Goal: Task Accomplishment & Management: Use online tool/utility

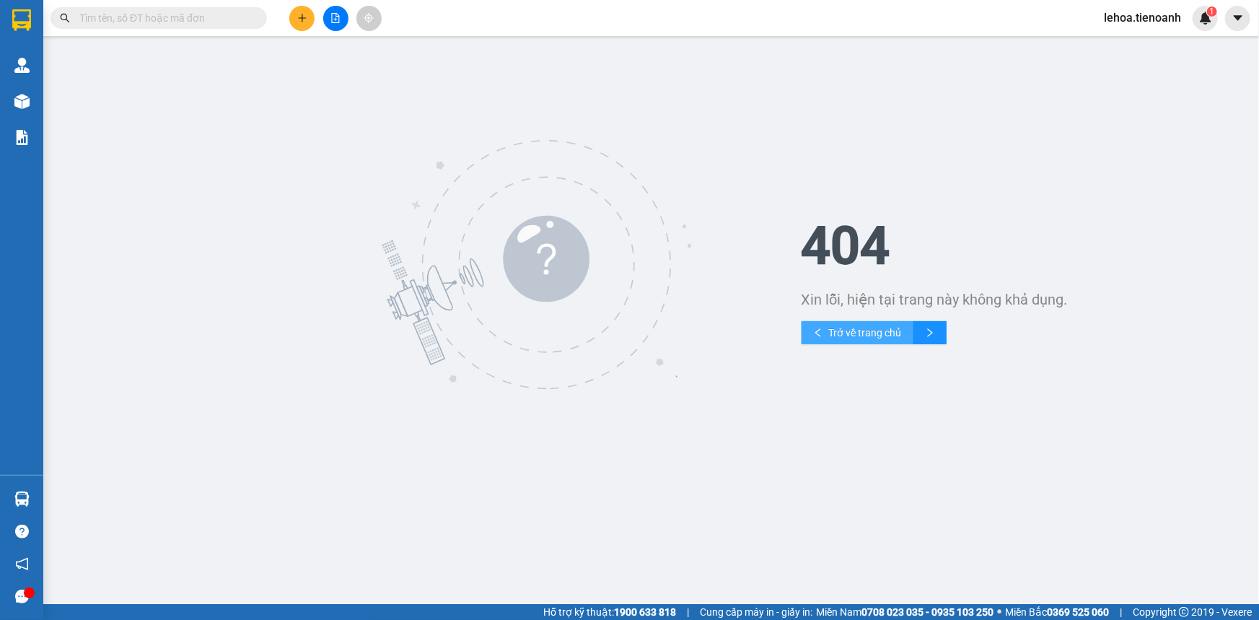
click at [872, 331] on span "Trở về trang chủ" at bounding box center [865, 333] width 73 height 16
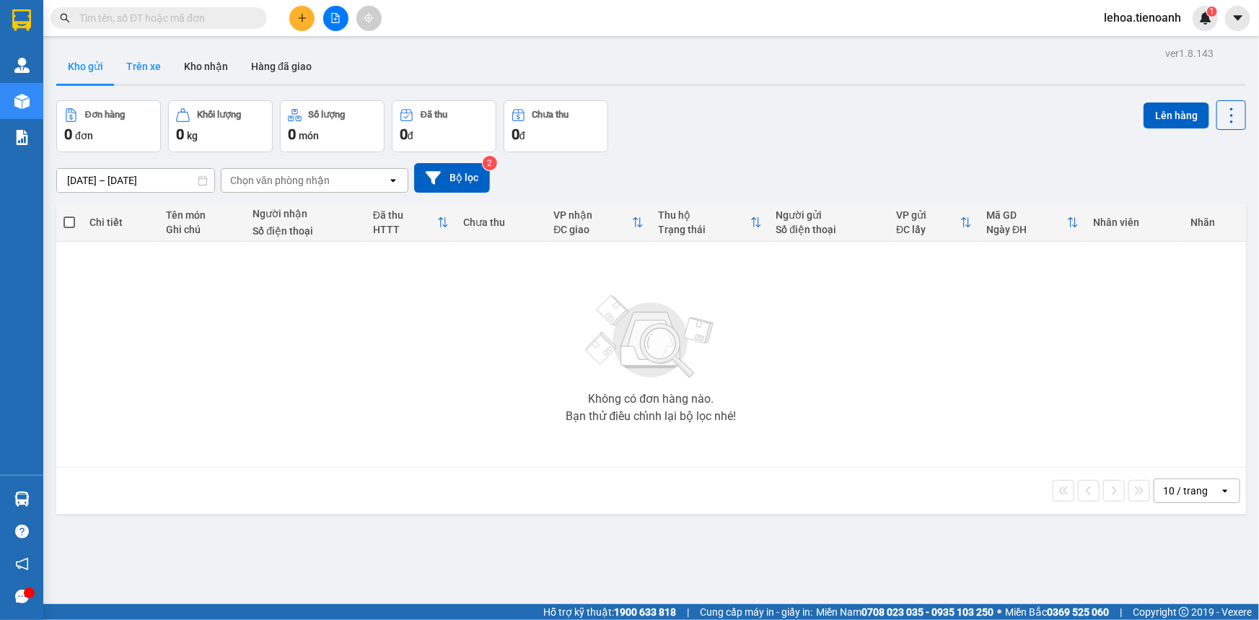
click at [149, 69] on button "Trên xe" at bounding box center [144, 66] width 58 height 35
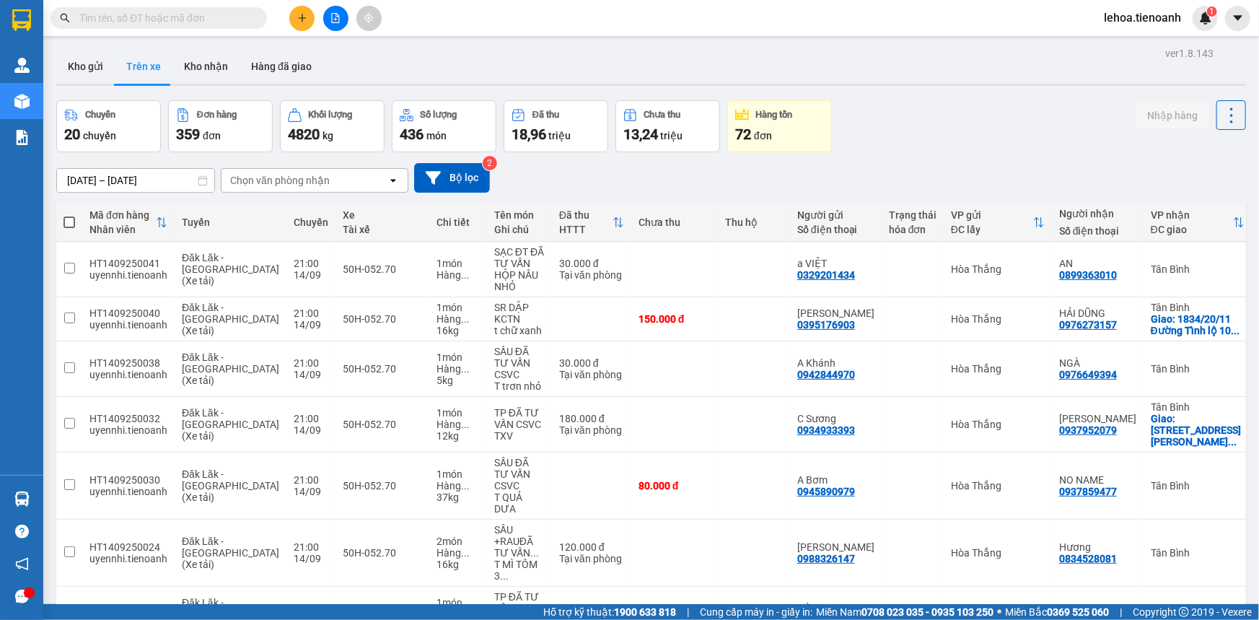
click at [291, 178] on div "Chọn văn phòng nhận" at bounding box center [280, 180] width 100 height 14
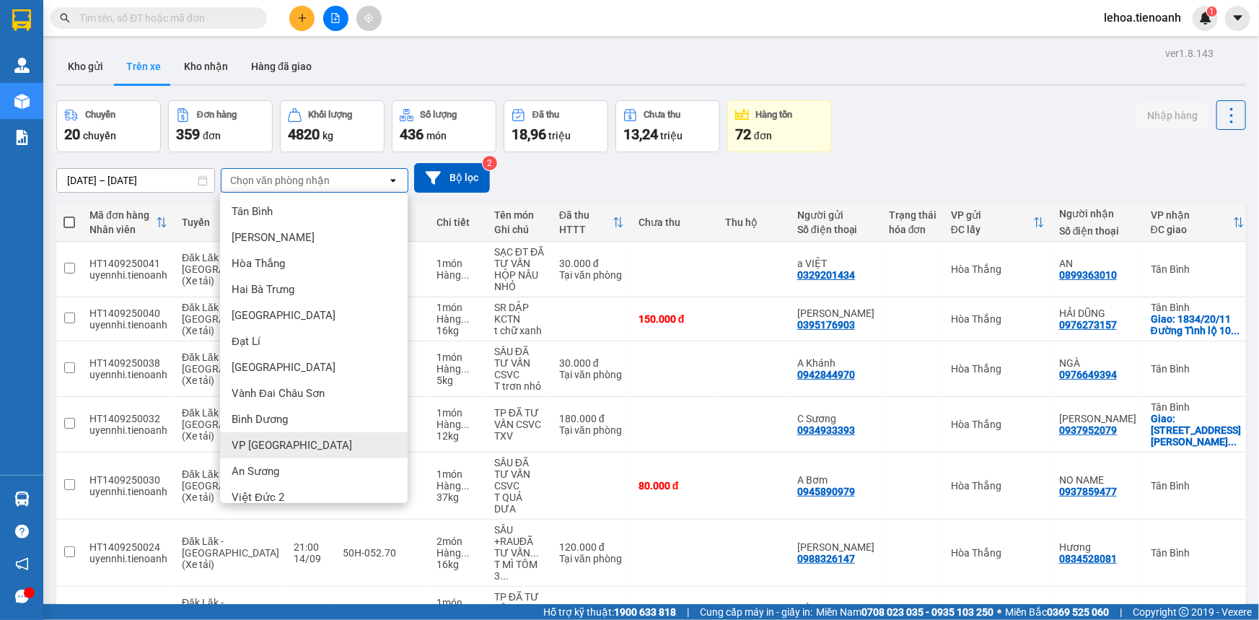
click at [269, 444] on span "VP [GEOGRAPHIC_DATA]" at bounding box center [292, 445] width 120 height 14
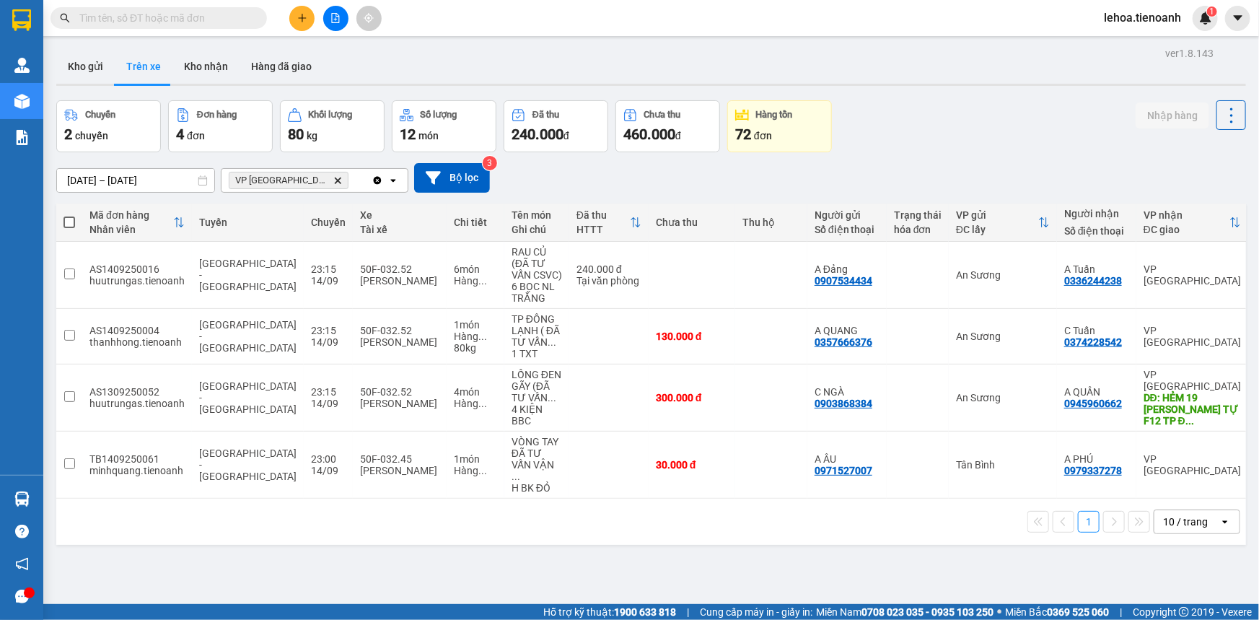
click at [72, 223] on span at bounding box center [69, 222] width 12 height 12
click at [69, 215] on input "checkbox" at bounding box center [69, 215] width 0 height 0
checkbox input "true"
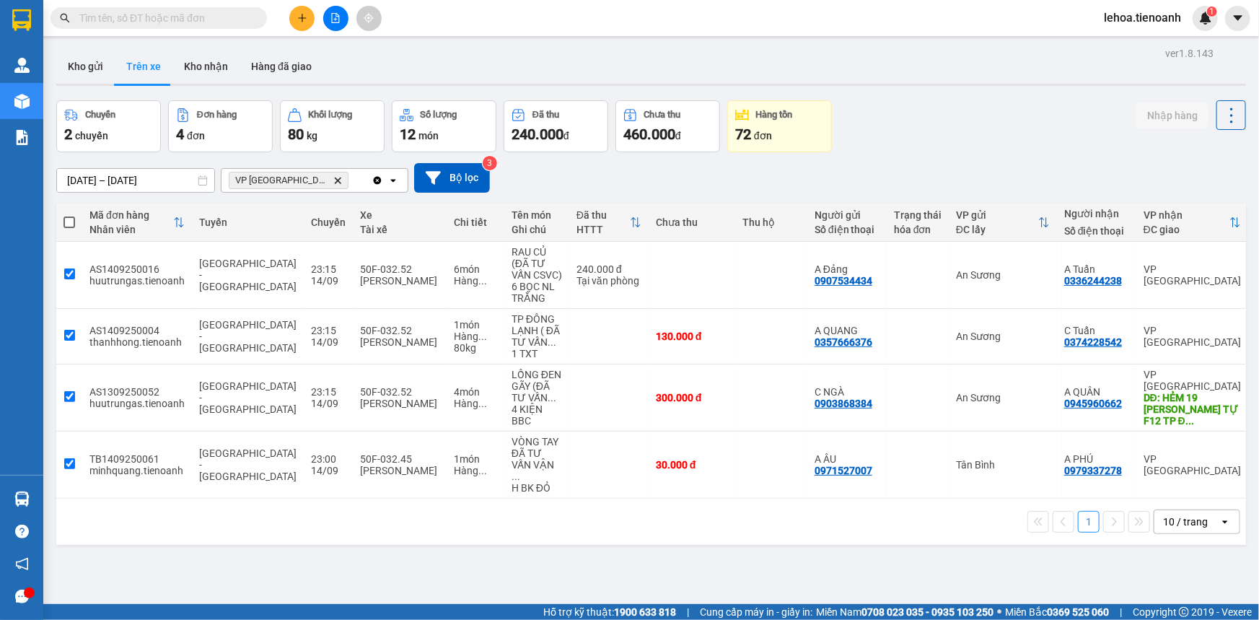
checkbox input "true"
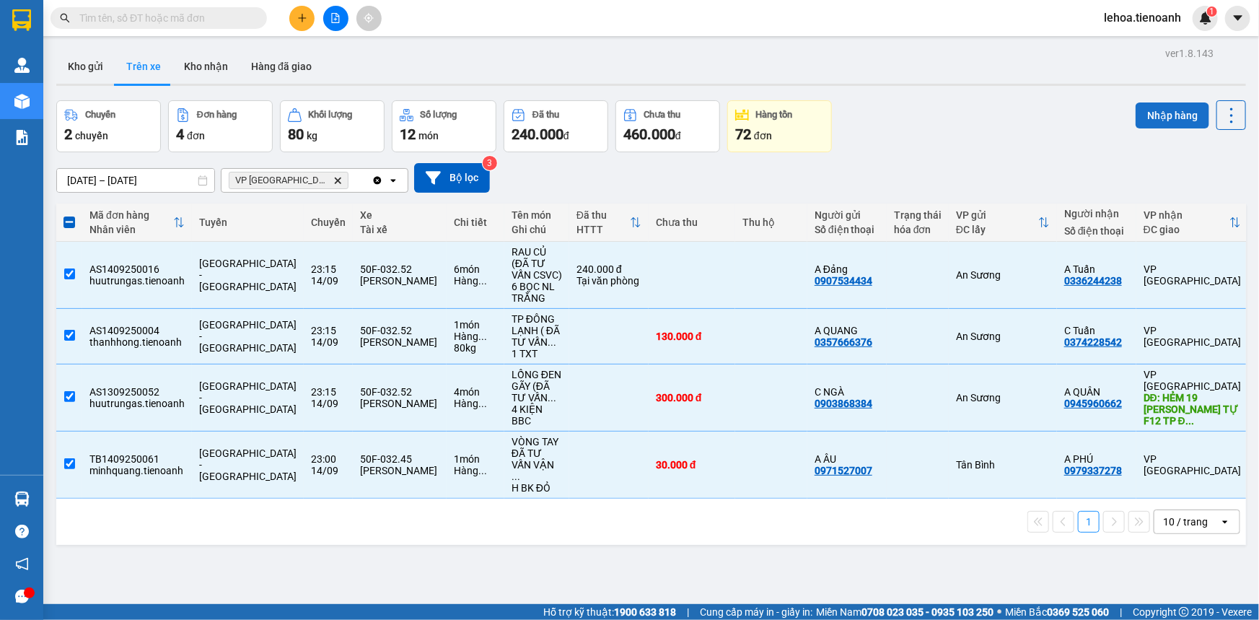
click at [1149, 111] on button "Nhập hàng" at bounding box center [1172, 115] width 74 height 26
checkbox input "false"
